Goal: Navigation & Orientation: Find specific page/section

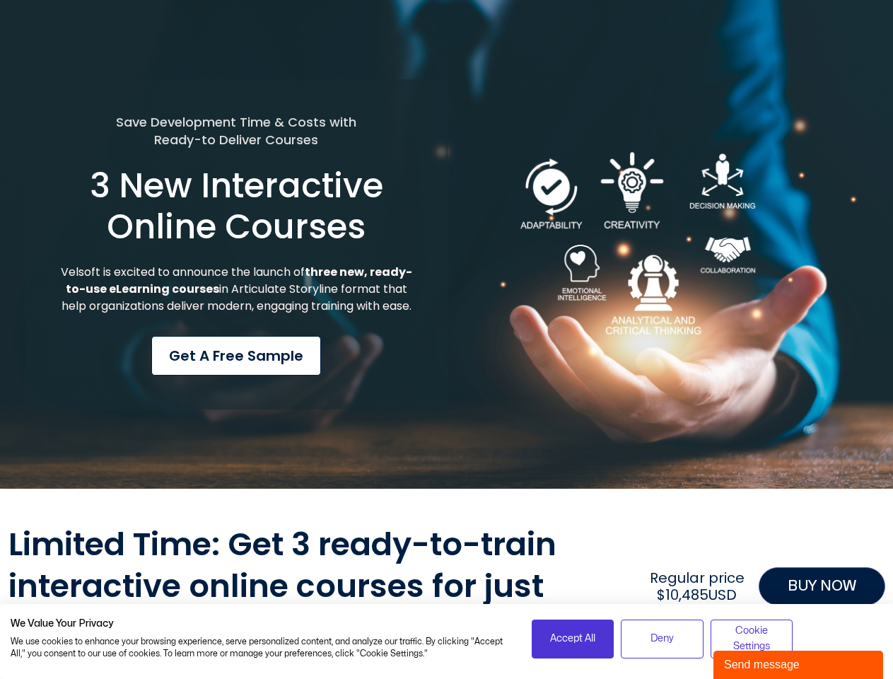
click at [446, 340] on div "Save Development Time & Costs with Ready-to Deliver Courses 3 New Interactive O…" at bounding box center [237, 244] width 424 height 331
click at [573, 639] on span "Accept All" at bounding box center [572, 639] width 45 height 16
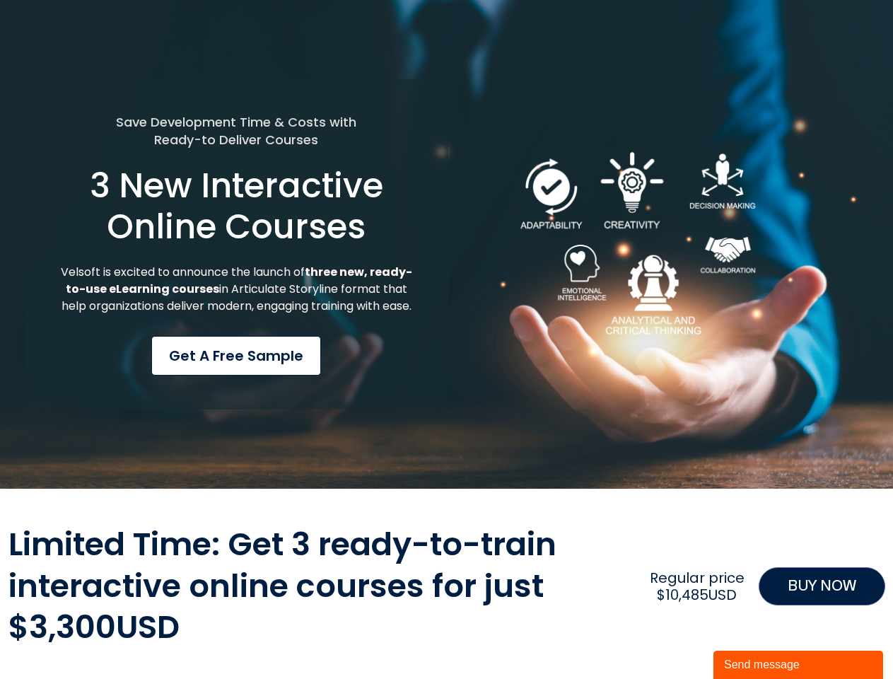
click at [662, 639] on div "Limited Time: Get 3 ready-to-train interactive online courses for just $3,300US…" at bounding box center [446, 586] width 877 height 125
click at [752, 639] on div "Limited Time: Get 3 ready-to-train interactive online courses for just $3,300US…" at bounding box center [446, 586] width 877 height 125
click at [799, 665] on div "Send message" at bounding box center [798, 664] width 149 height 17
